Goal: Navigation & Orientation: Find specific page/section

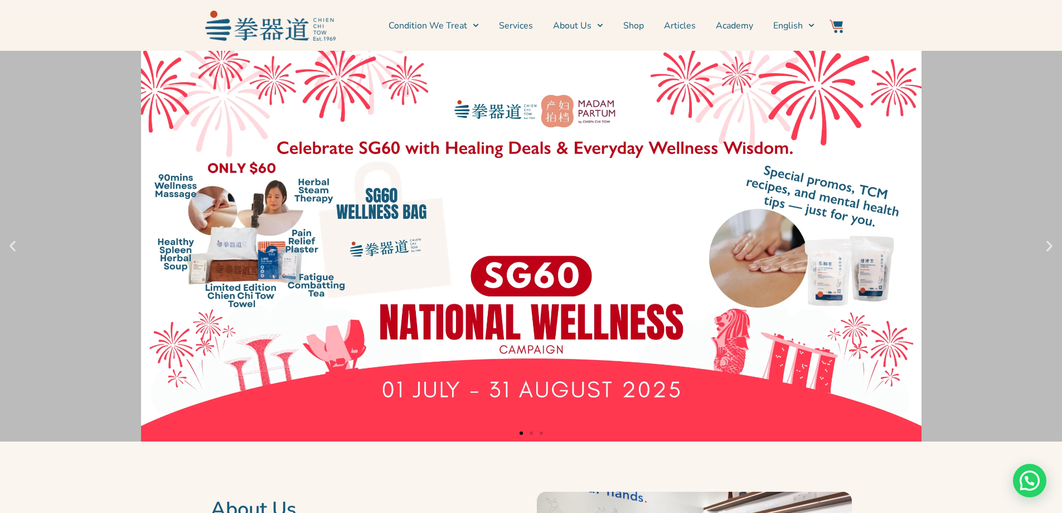
click at [526, 433] on div "Slides" at bounding box center [531, 431] width 1062 height 13
click at [530, 434] on div "Slides" at bounding box center [531, 431] width 1062 height 13
click at [531, 433] on span "Go to slide 2" at bounding box center [531, 432] width 3 height 3
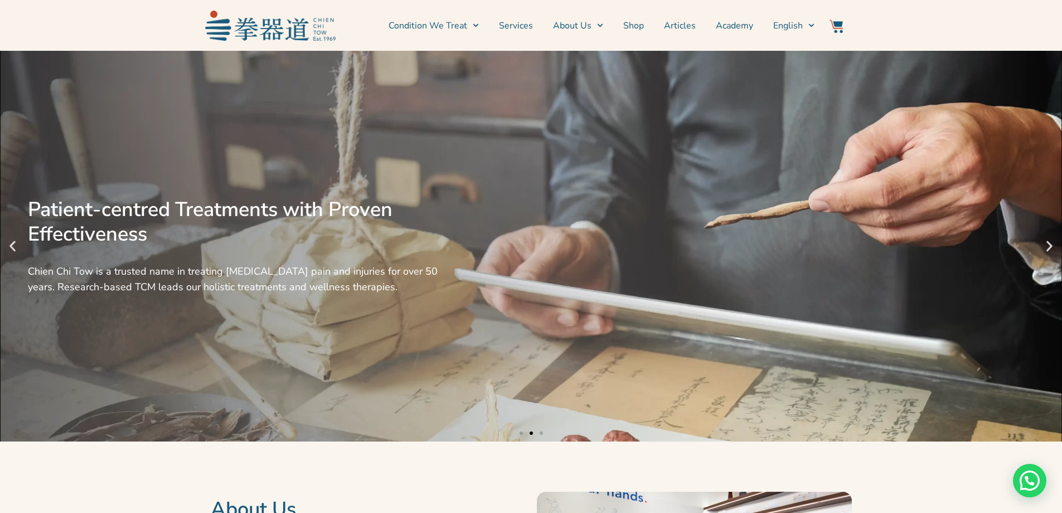
click at [544, 433] on div "Slides" at bounding box center [531, 431] width 1062 height 13
click at [541, 433] on span "Go to slide 3" at bounding box center [541, 432] width 3 height 3
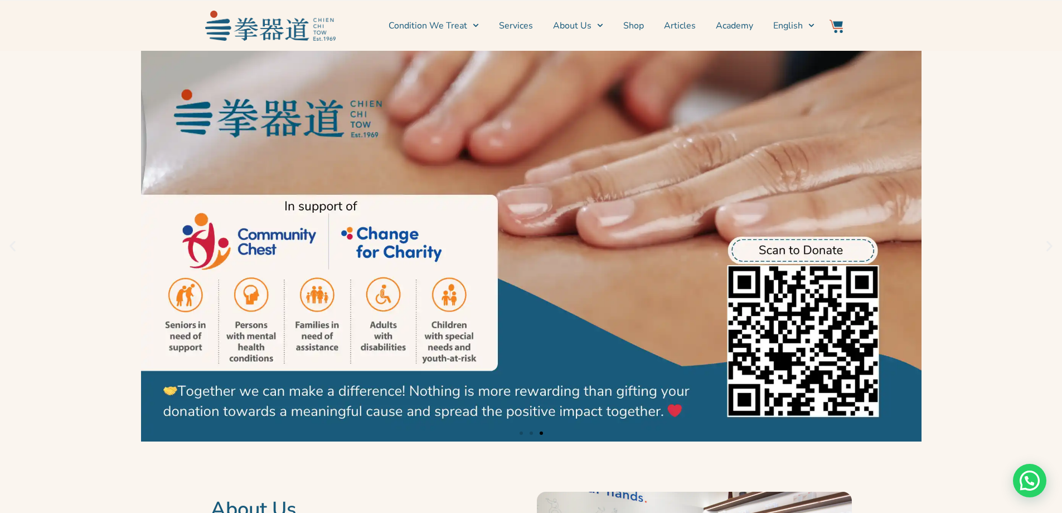
click at [519, 432] on div "Slides" at bounding box center [531, 431] width 1062 height 13
click at [465, 25] on link "Condition We Treat" at bounding box center [434, 26] width 90 height 28
click at [522, 434] on span "Go to slide 1" at bounding box center [521, 432] width 3 height 3
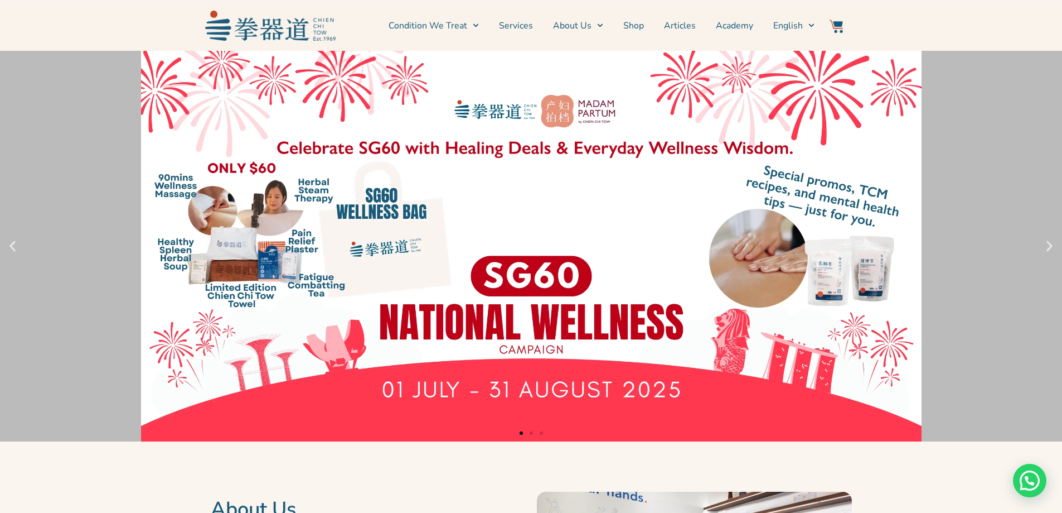
click at [374, 269] on link "1 / 3" at bounding box center [531, 246] width 1062 height 390
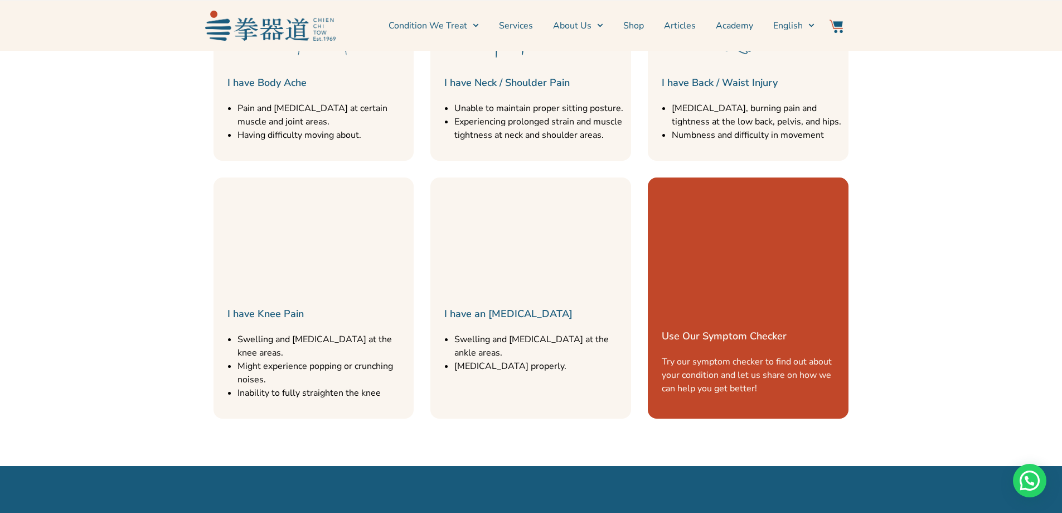
scroll to position [1562, 0]
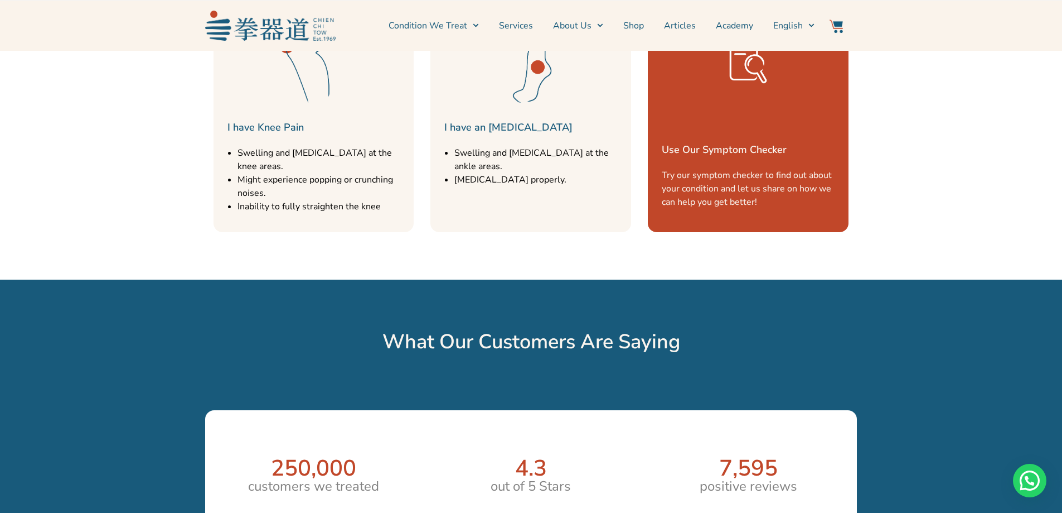
drag, startPoint x: 774, startPoint y: 174, endPoint x: 722, endPoint y: 158, distance: 53.8
click at [722, 158] on div "Use Our Symptom Checker Try our symptom checker to find out about your conditio…" at bounding box center [748, 111] width 201 height 241
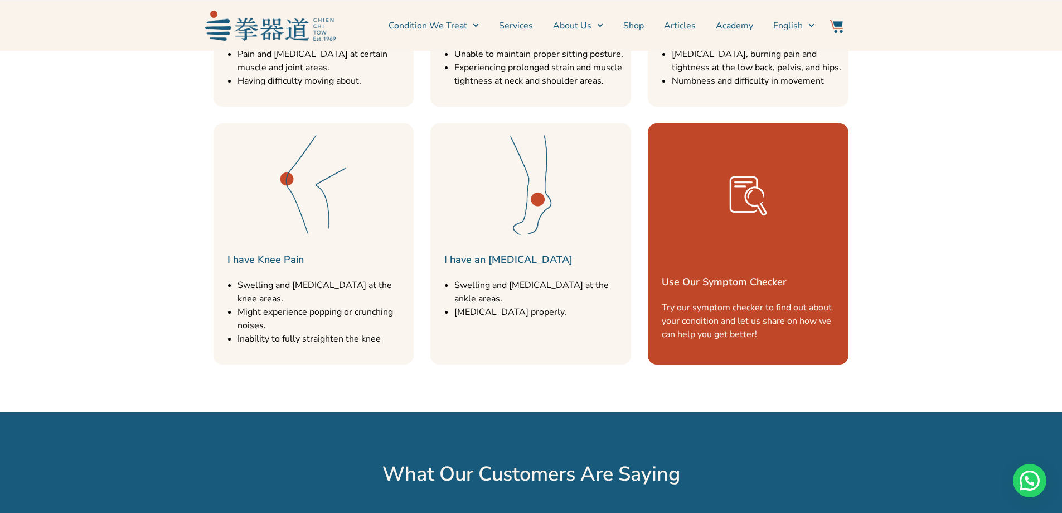
scroll to position [0, 0]
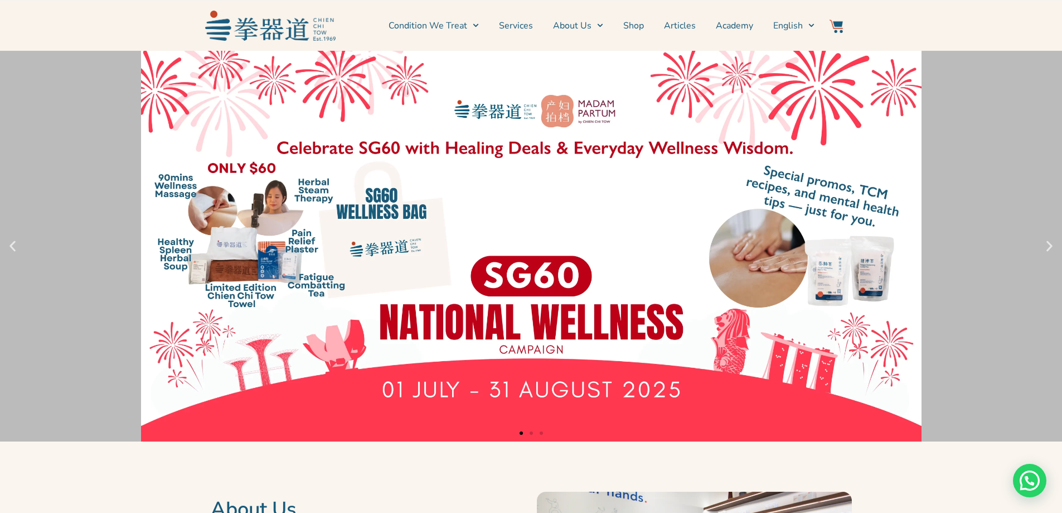
drag, startPoint x: 654, startPoint y: 332, endPoint x: 663, endPoint y: 192, distance: 139.7
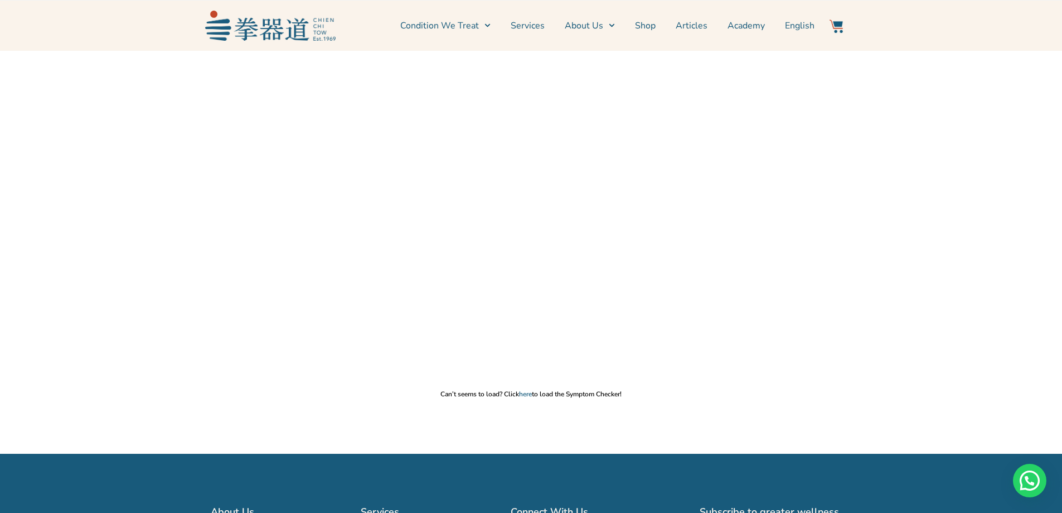
click at [543, 390] on p "Can’t seems to load? Click here to load the Symptom Checker!" at bounding box center [531, 393] width 1051 height 9
click at [522, 391] on link "here" at bounding box center [525, 393] width 13 height 9
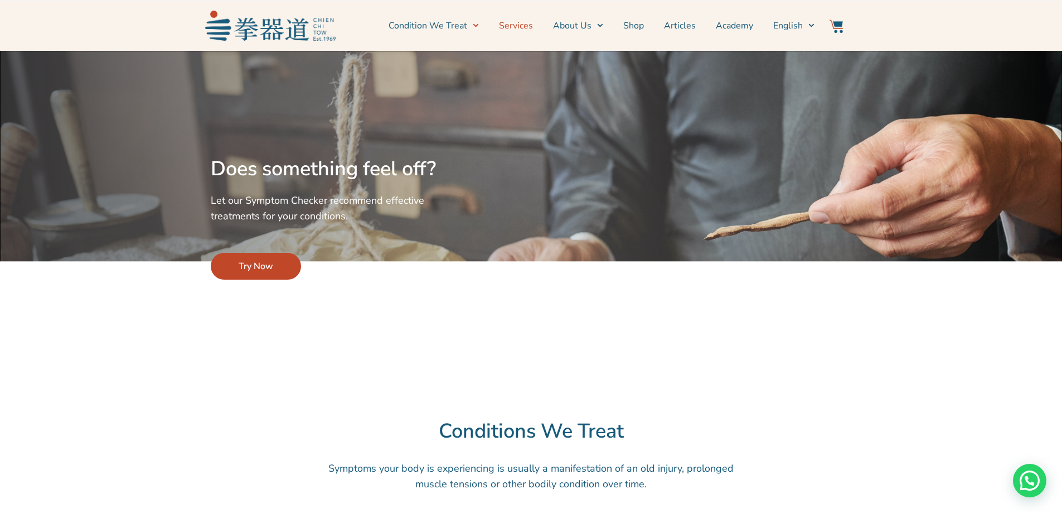
click at [510, 26] on link "Services" at bounding box center [516, 26] width 34 height 28
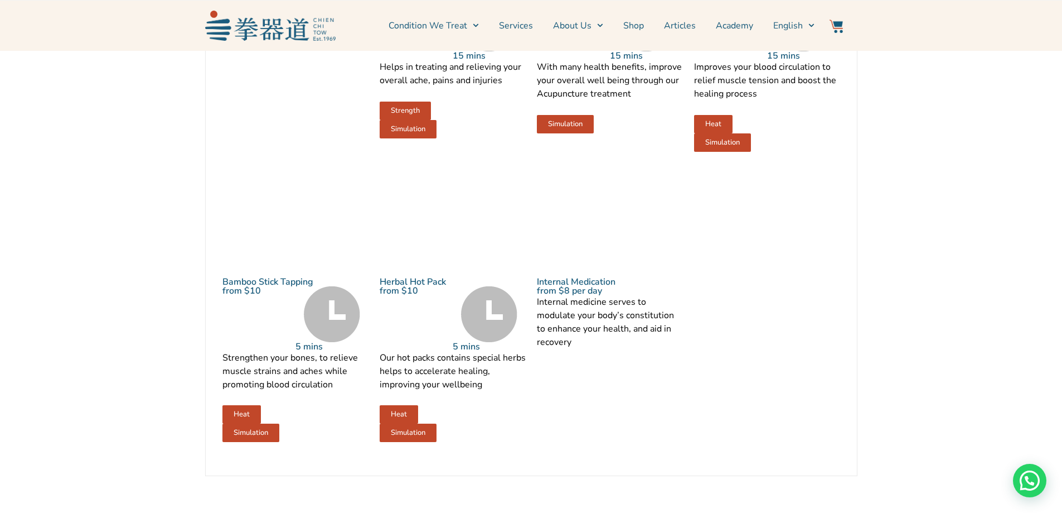
scroll to position [1394, 0]
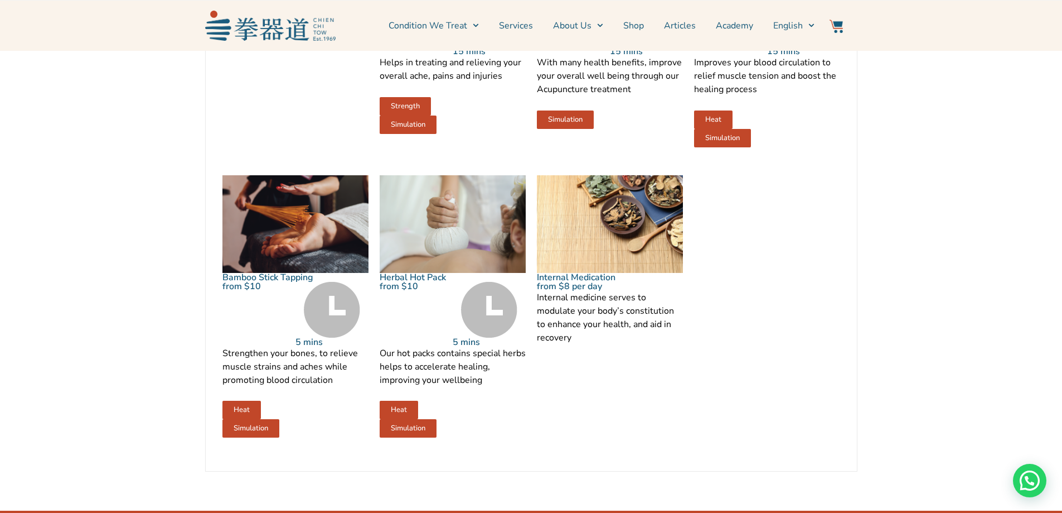
drag, startPoint x: 558, startPoint y: 155, endPoint x: 571, endPoint y: 144, distance: 16.6
drag, startPoint x: 571, startPoint y: 144, endPoint x: 548, endPoint y: 142, distance: 22.5
click at [548, 123] on span "Simulation" at bounding box center [565, 119] width 35 height 7
click at [549, 129] on link "Simulation" at bounding box center [565, 119] width 57 height 18
click at [574, 96] on p "With many health benefits, improve your overall well being through our Acupunct…" at bounding box center [610, 76] width 146 height 40
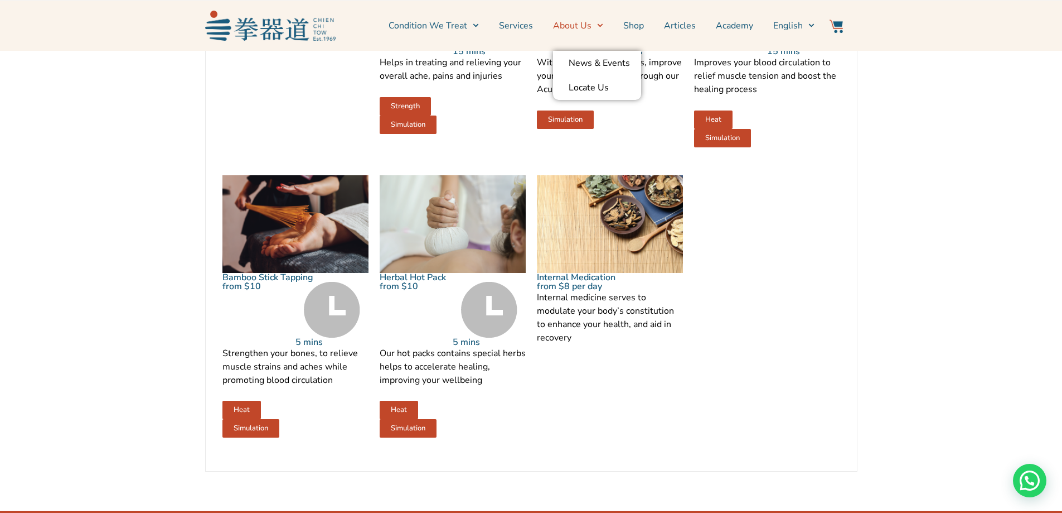
scroll to position [1283, 0]
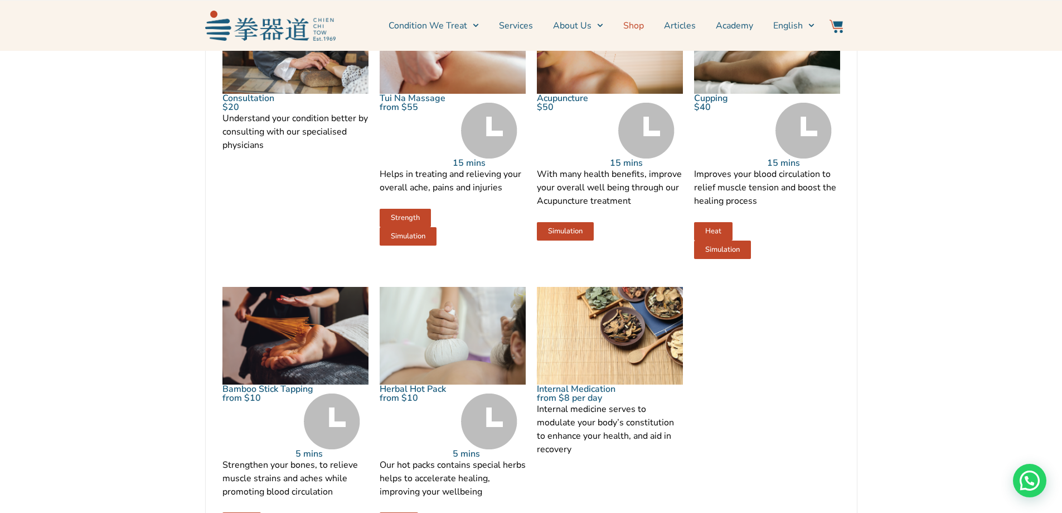
click at [642, 22] on link "Shop" at bounding box center [633, 26] width 21 height 28
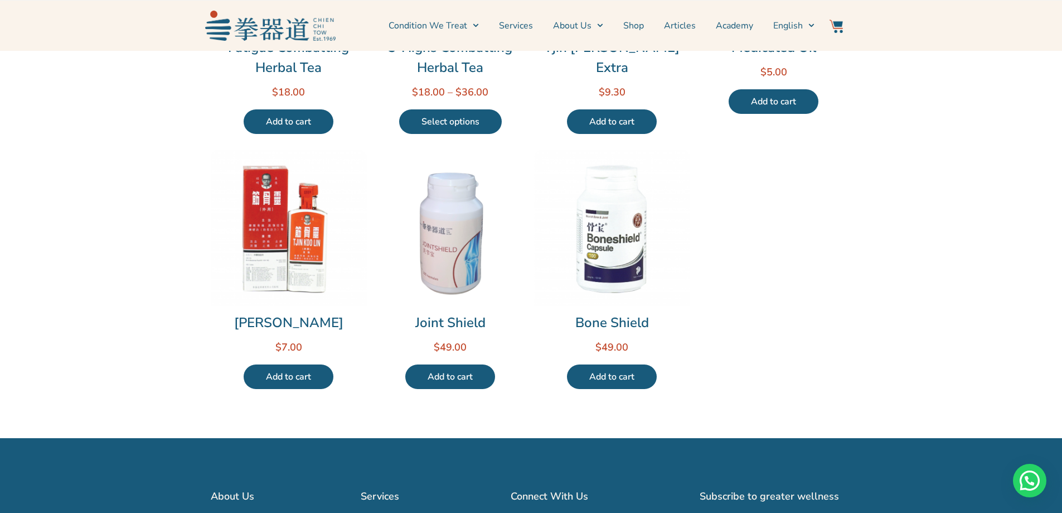
scroll to position [558, 0]
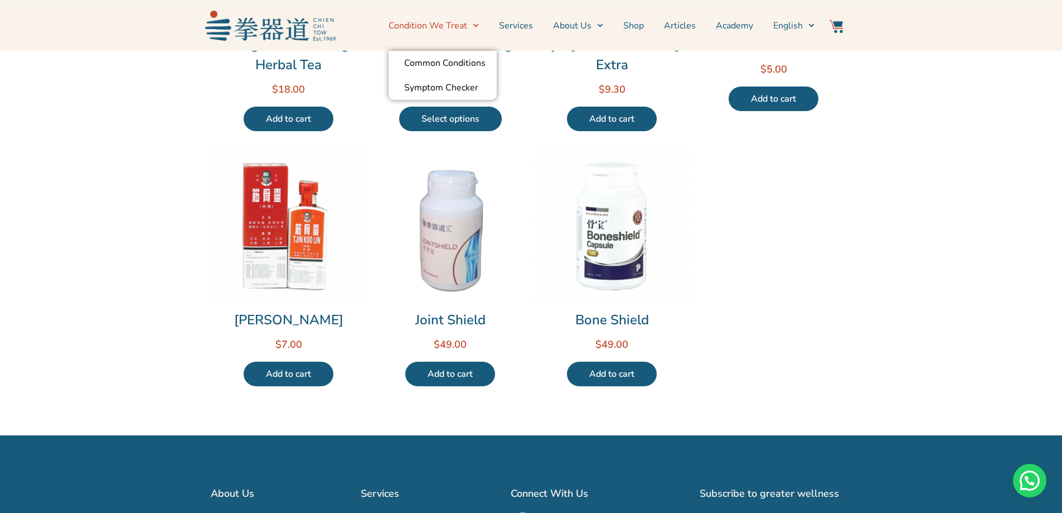
click at [475, 28] on span "Menu" at bounding box center [473, 25] width 12 height 17
click at [462, 63] on link "Common Conditions" at bounding box center [443, 63] width 108 height 25
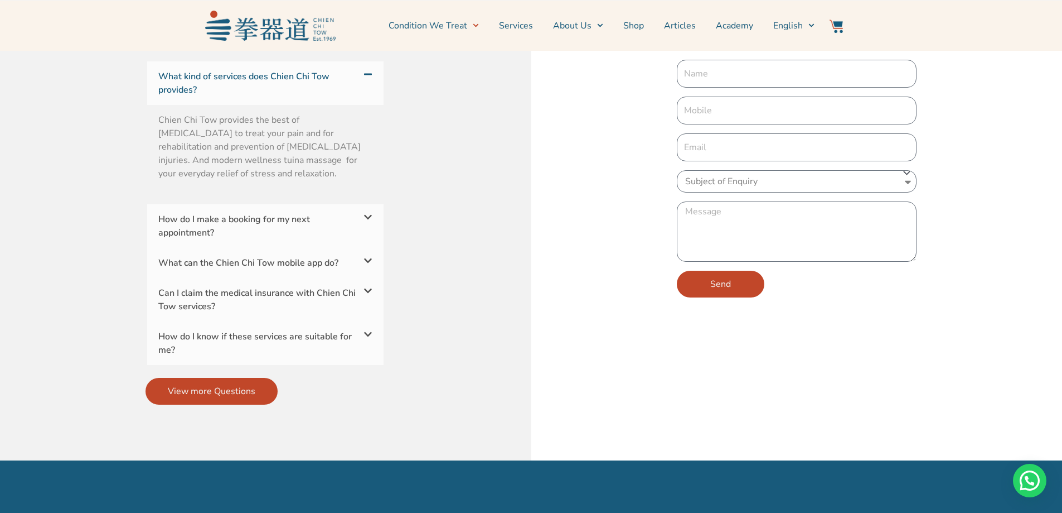
scroll to position [3736, 0]
click at [325, 204] on div "How do I make a booking for my next appointment?" at bounding box center [265, 225] width 236 height 43
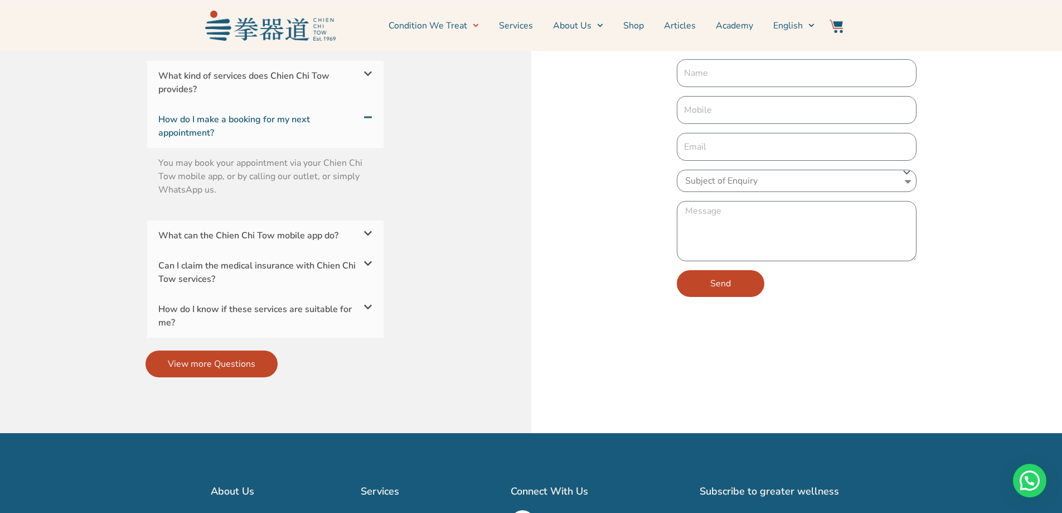
click at [322, 229] on link "What can the Chien Chi Tow mobile app do?" at bounding box center [248, 235] width 180 height 12
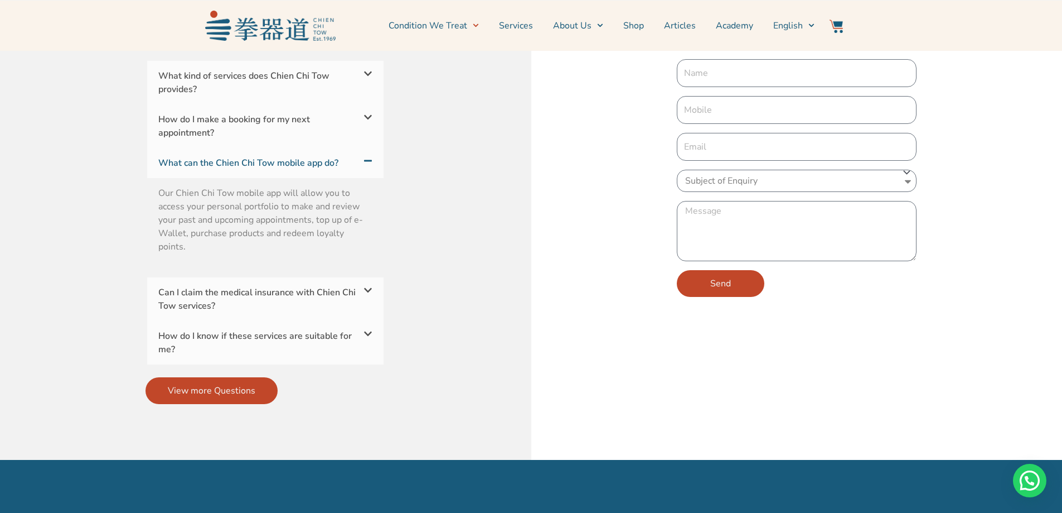
click at [326, 286] on link "Can I claim the medical insurance with Chien Chi Tow services?" at bounding box center [256, 299] width 197 height 26
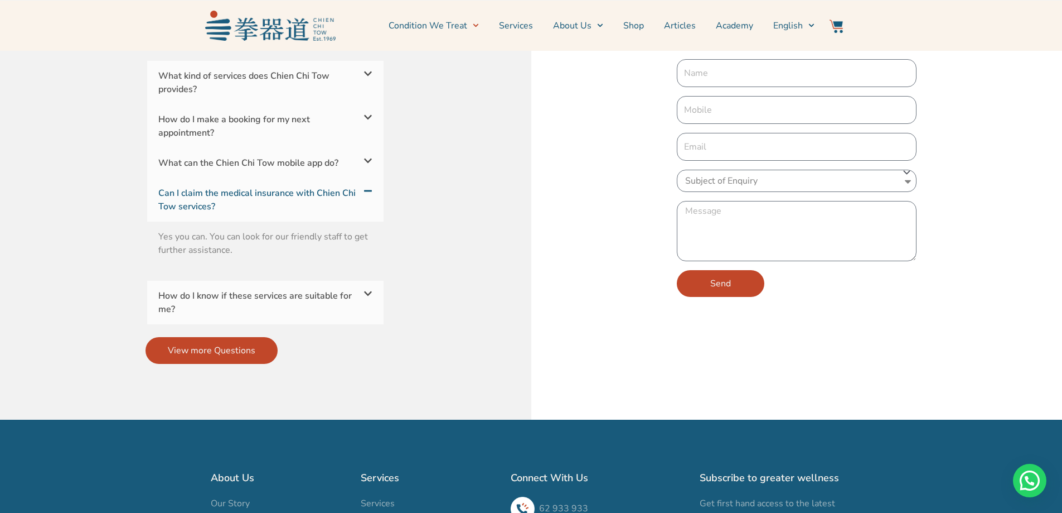
click at [324, 289] on link "How do I know if these services are suitable for me?" at bounding box center [255, 302] width 194 height 26
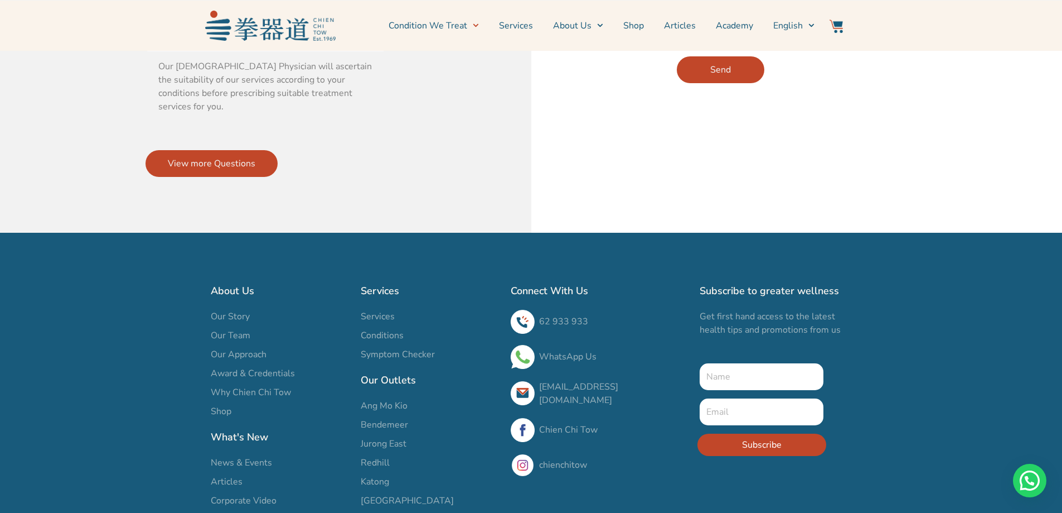
scroll to position [3960, 0]
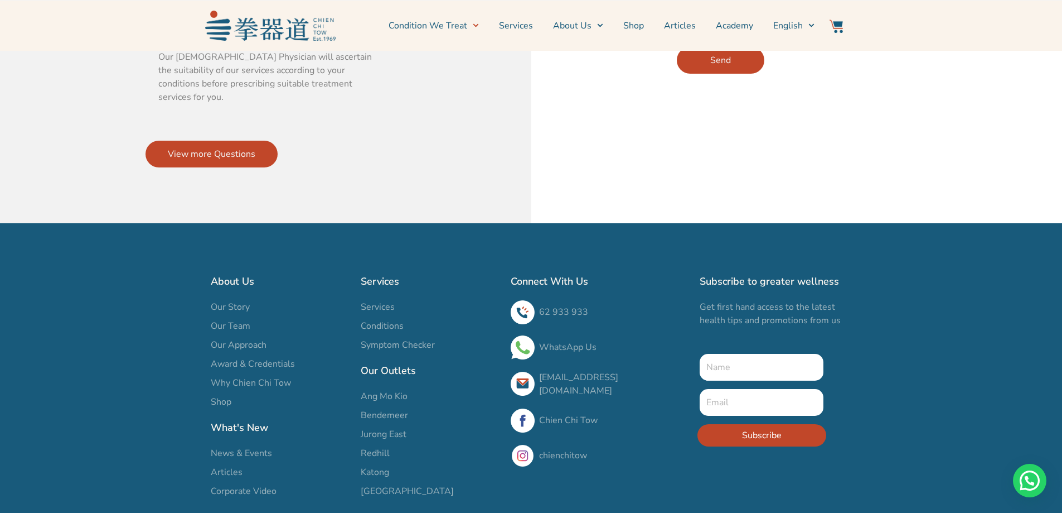
click at [403, 389] on span "Ang Mo Kio" at bounding box center [384, 395] width 47 height 13
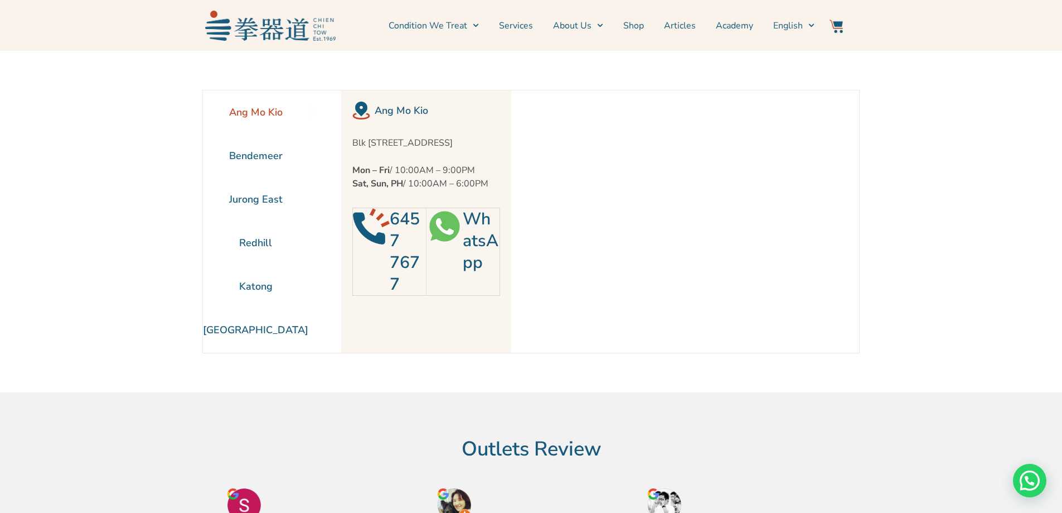
click at [916, 220] on section "Ang Mo Kio Bendemeer [GEOGRAPHIC_DATA] [GEOGRAPHIC_DATA] [GEOGRAPHIC_DATA]" at bounding box center [531, 221] width 1062 height 341
